Goal: Information Seeking & Learning: Learn about a topic

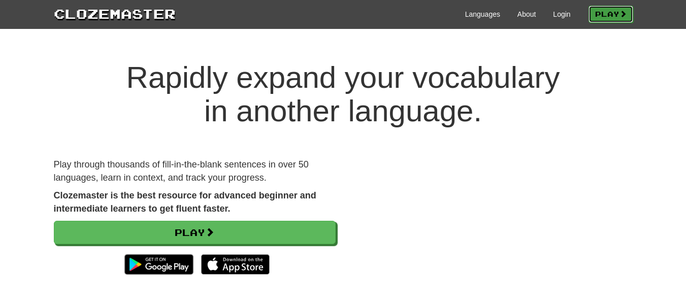
click at [607, 17] on link "Play" at bounding box center [611, 14] width 45 height 17
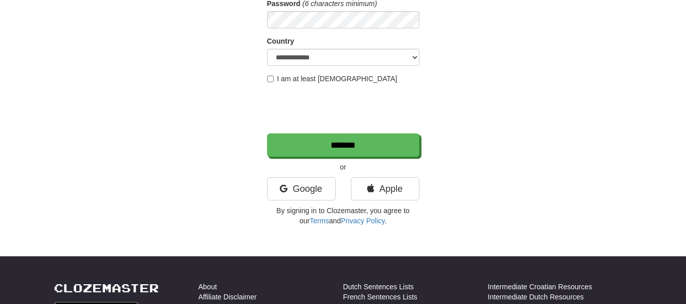
scroll to position [163, 0]
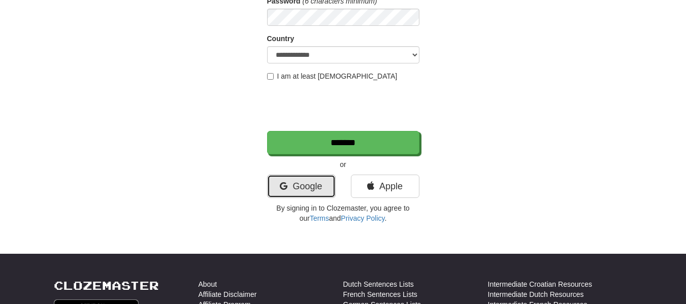
click at [293, 190] on link "Google" at bounding box center [301, 186] width 69 height 23
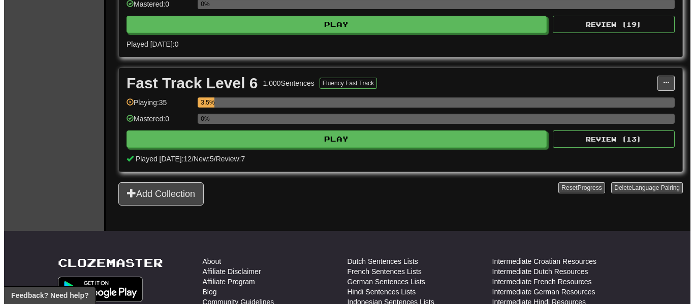
scroll to position [738, 0]
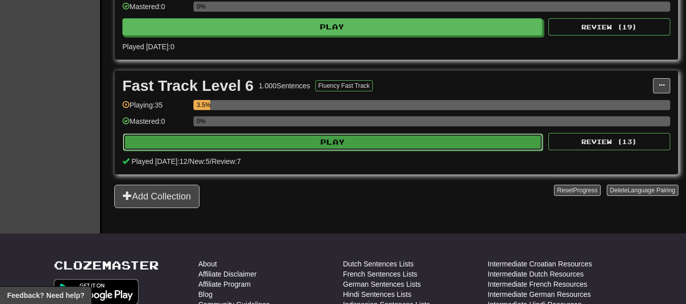
click at [409, 142] on button "Play" at bounding box center [333, 142] width 420 height 17
select select "**"
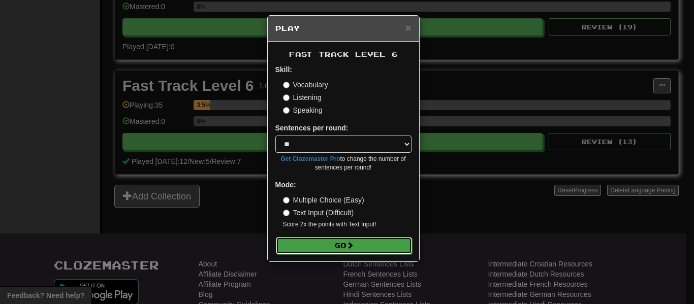
click at [359, 246] on button "Go" at bounding box center [344, 245] width 136 height 17
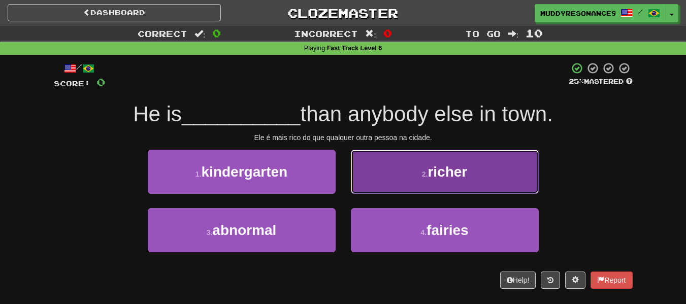
click at [454, 168] on span "richer" at bounding box center [448, 172] width 40 height 16
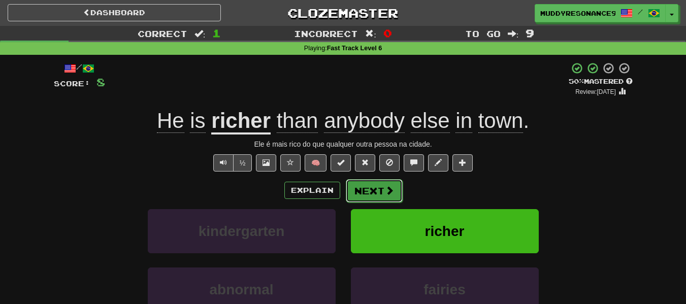
click at [381, 194] on button "Next" at bounding box center [374, 190] width 57 height 23
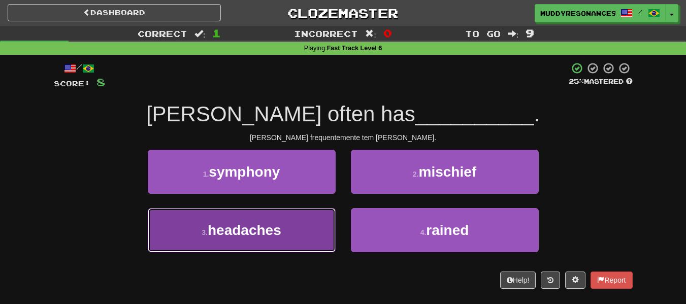
click at [304, 220] on button "3 . headaches" at bounding box center [242, 230] width 188 height 44
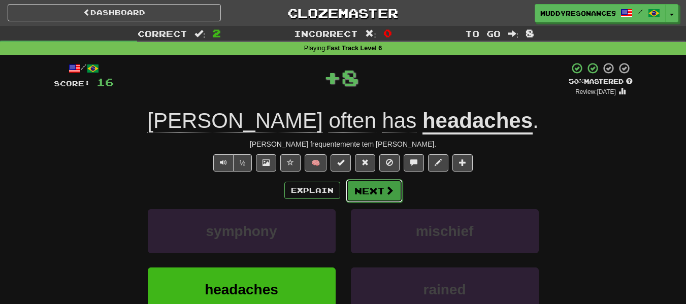
click at [371, 190] on button "Next" at bounding box center [374, 190] width 57 height 23
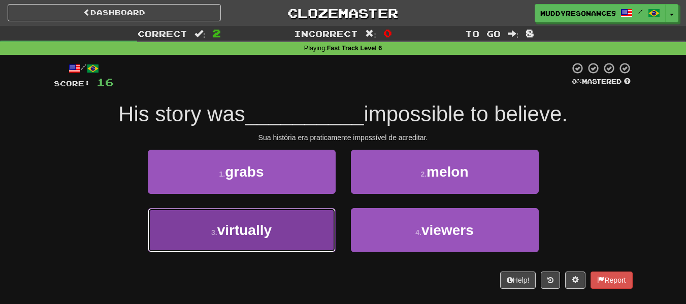
click at [306, 228] on button "3 . virtually" at bounding box center [242, 230] width 188 height 44
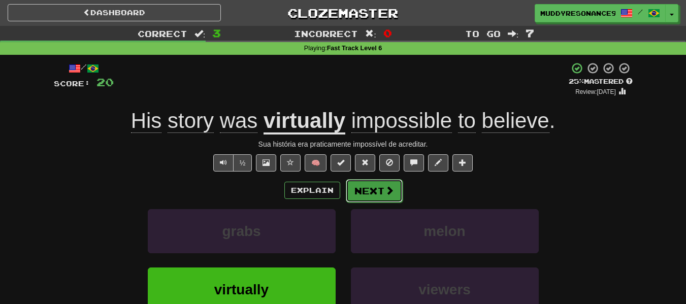
click at [377, 192] on button "Next" at bounding box center [374, 190] width 57 height 23
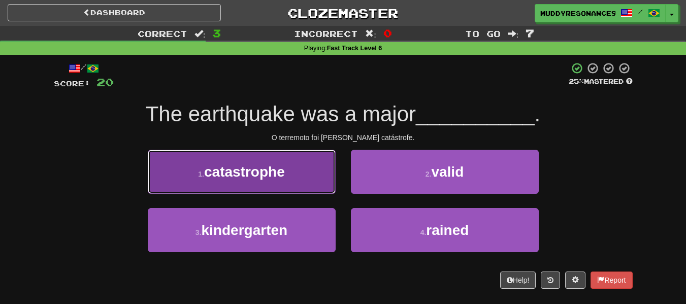
click at [301, 163] on button "1 . catastrophe" at bounding box center [242, 172] width 188 height 44
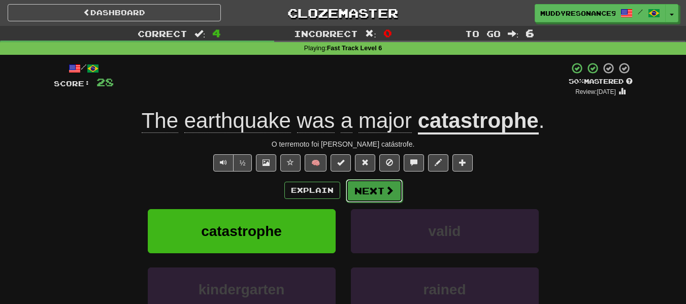
click at [369, 188] on button "Next" at bounding box center [374, 190] width 57 height 23
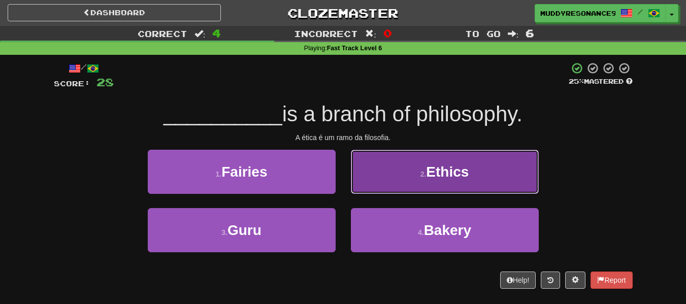
click at [442, 171] on span "Ethics" at bounding box center [447, 172] width 43 height 16
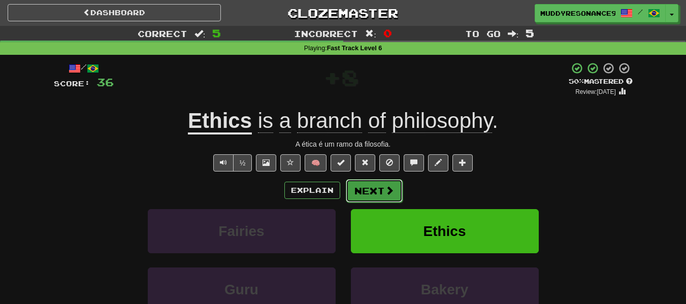
click at [385, 186] on span at bounding box center [389, 190] width 9 height 9
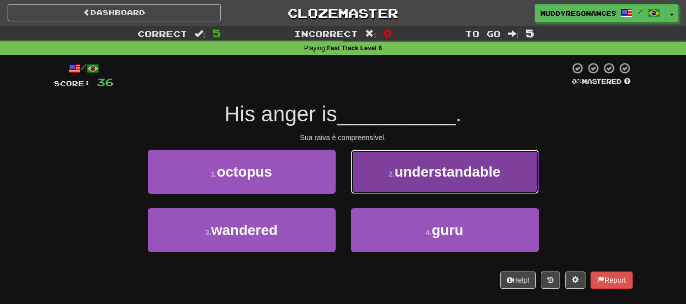
click at [444, 158] on button "2 . understandable" at bounding box center [445, 172] width 188 height 44
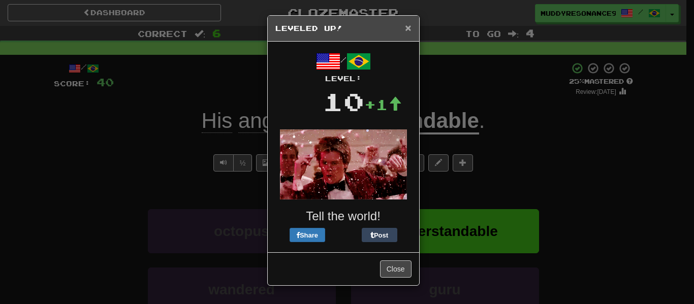
click at [407, 28] on span "×" at bounding box center [408, 28] width 6 height 12
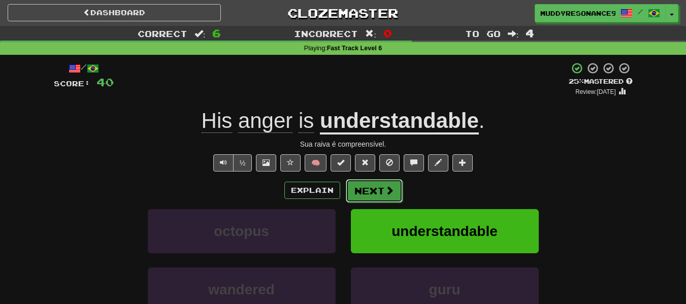
click at [392, 191] on span at bounding box center [389, 190] width 9 height 9
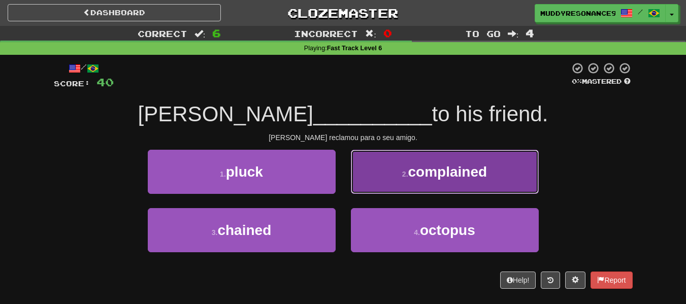
click at [420, 183] on button "2 . complained" at bounding box center [445, 172] width 188 height 44
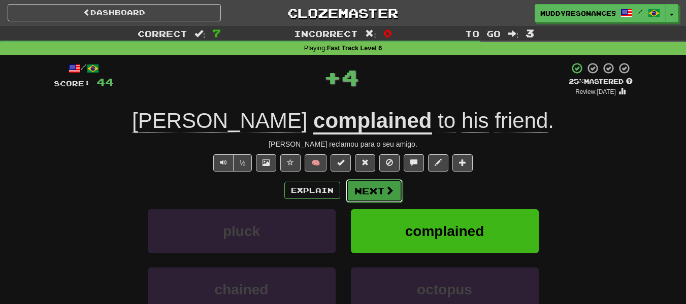
click at [382, 194] on button "Next" at bounding box center [374, 190] width 57 height 23
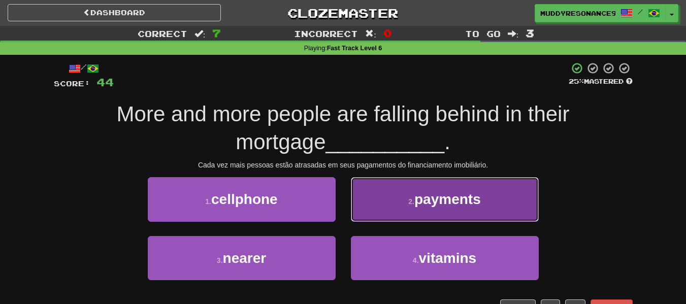
click at [454, 216] on button "2 . payments" at bounding box center [445, 199] width 188 height 44
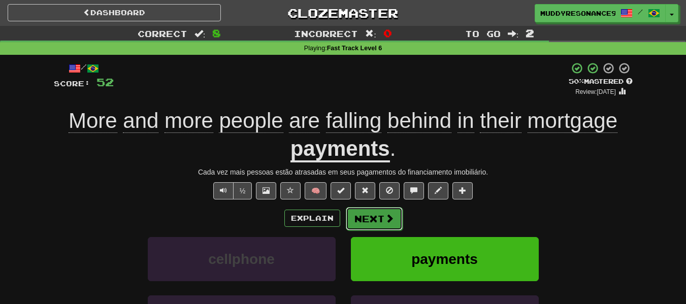
click at [388, 220] on span at bounding box center [389, 218] width 9 height 9
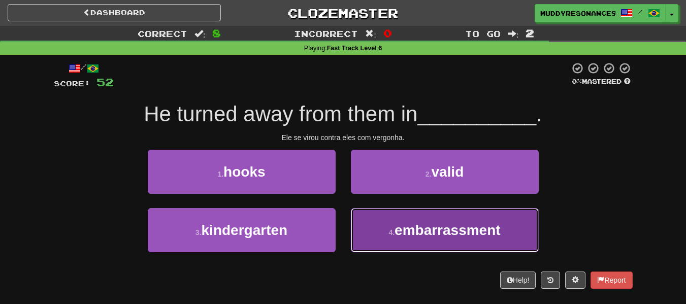
click at [476, 216] on button "4 . embarrassment" at bounding box center [445, 230] width 188 height 44
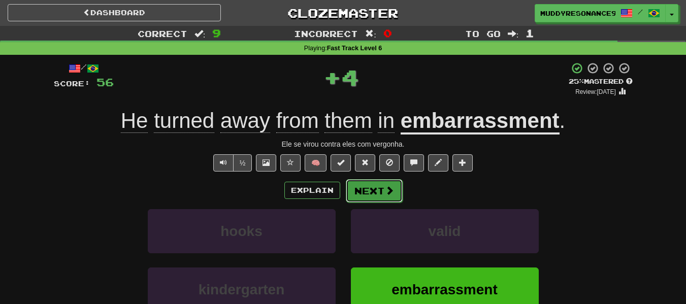
click at [382, 187] on button "Next" at bounding box center [374, 190] width 57 height 23
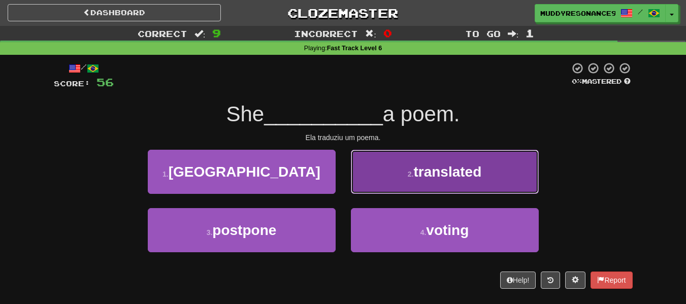
click at [426, 174] on span "translated" at bounding box center [448, 172] width 68 height 16
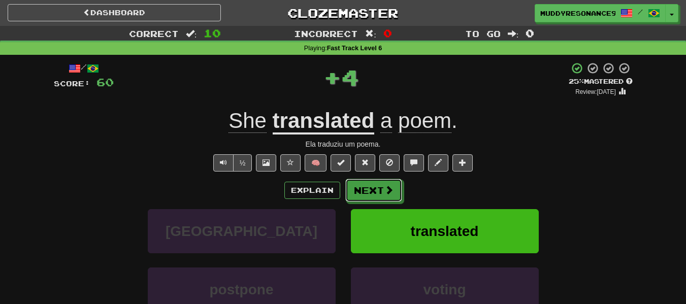
click at [379, 187] on button "Next" at bounding box center [374, 190] width 57 height 23
